Goal: Information Seeking & Learning: Learn about a topic

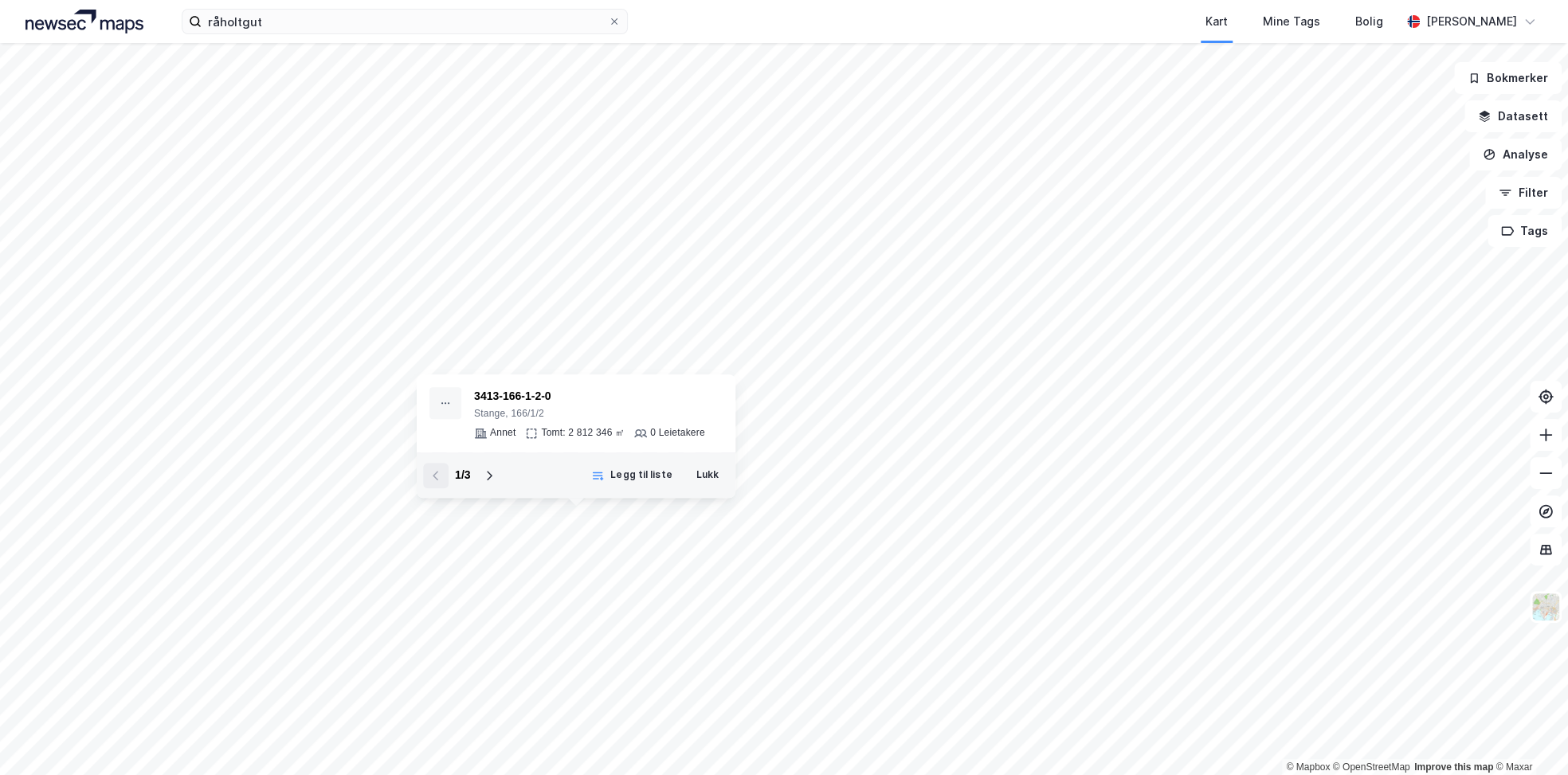
click at [705, 478] on button "Lukk" at bounding box center [707, 476] width 43 height 26
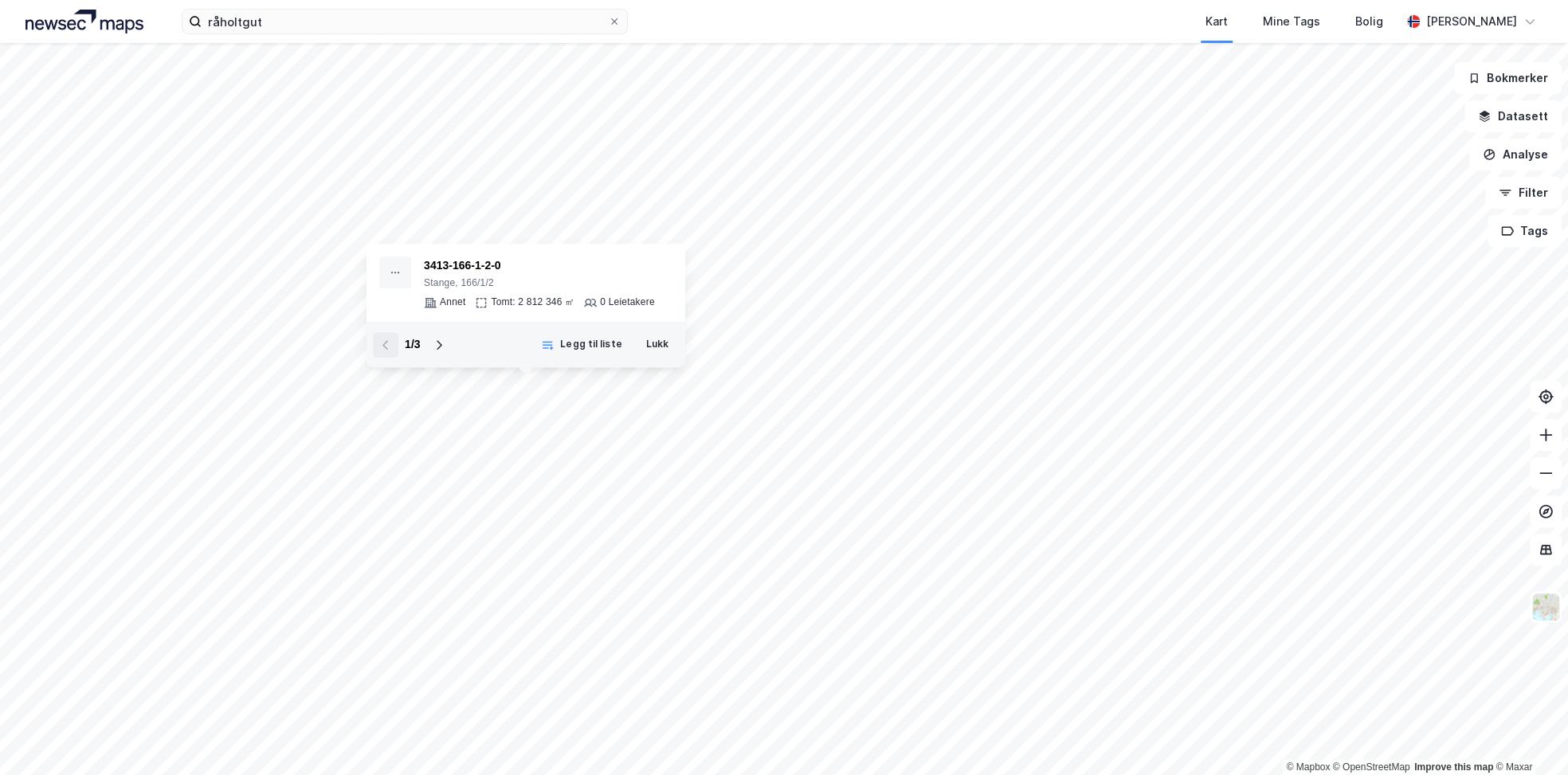
click at [662, 344] on button "Lukk" at bounding box center [657, 345] width 43 height 26
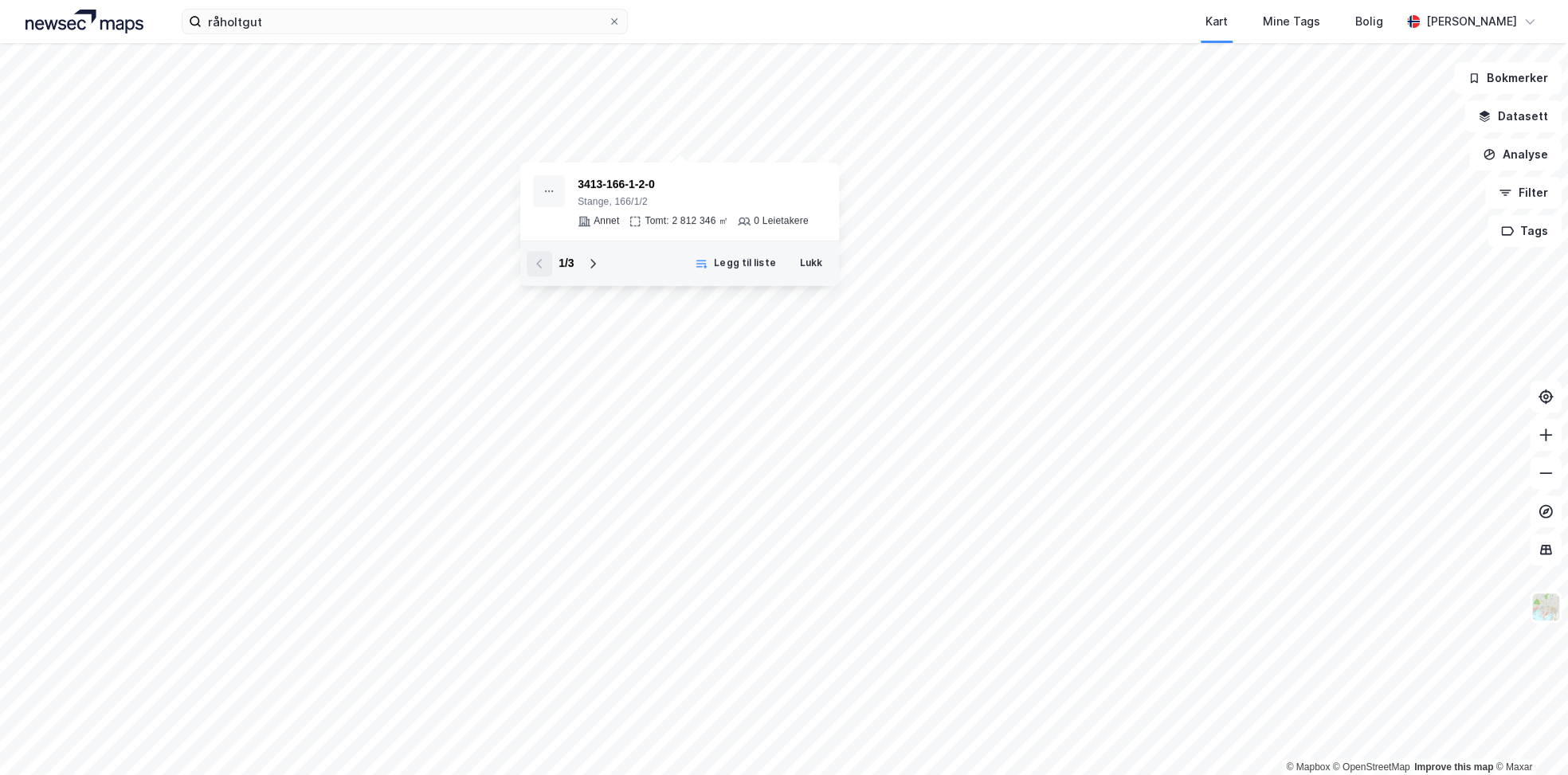
click at [810, 258] on button "Lukk" at bounding box center [811, 264] width 43 height 26
click at [824, 774] on html "råholtgut Kart Mine Tags Bolig [PERSON_NAME] © Mapbox © OpenStreetMap Improve t…" at bounding box center [784, 387] width 1568 height 775
